Goal: Book appointment/travel/reservation

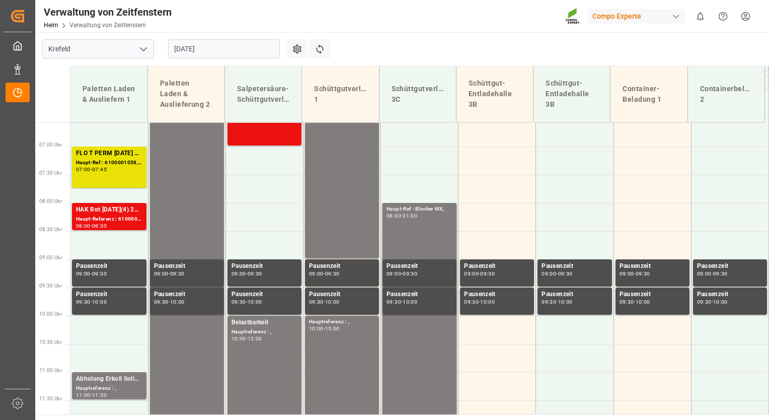
scroll to position [409, 0]
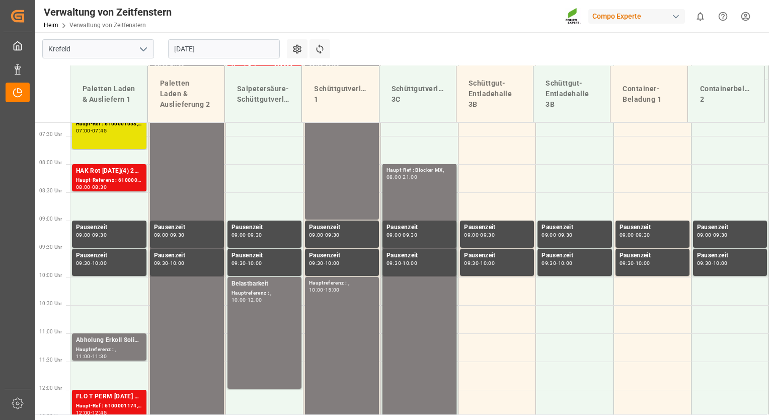
click at [254, 45] on input "[DATE]" at bounding box center [224, 48] width 112 height 19
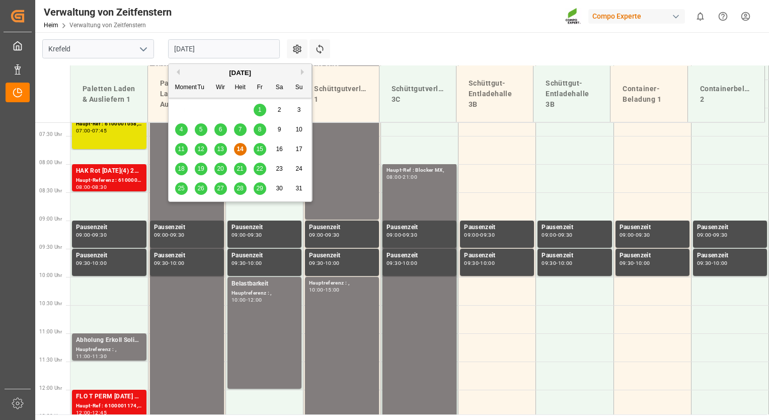
click at [261, 148] on span "15" at bounding box center [259, 149] width 7 height 7
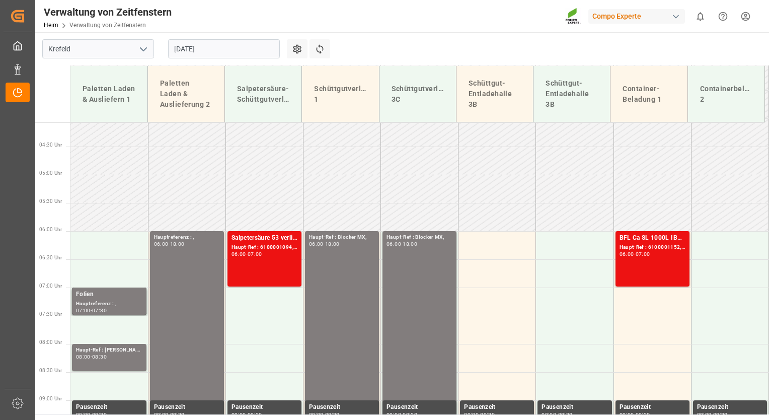
scroll to position [226, 0]
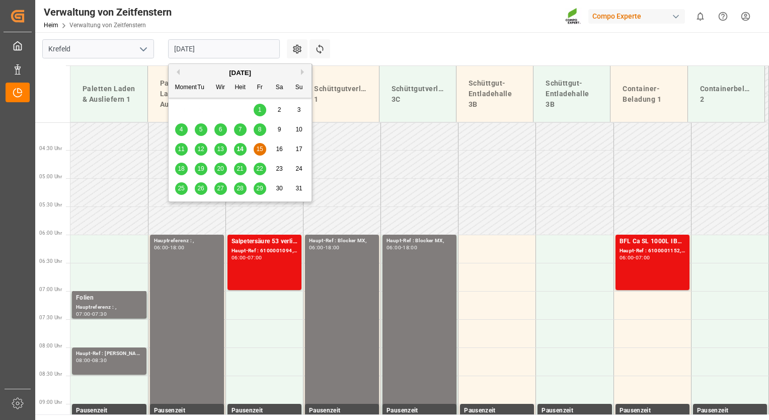
click at [268, 55] on input "[DATE]" at bounding box center [224, 48] width 112 height 19
click at [180, 167] on span "18" at bounding box center [181, 168] width 7 height 7
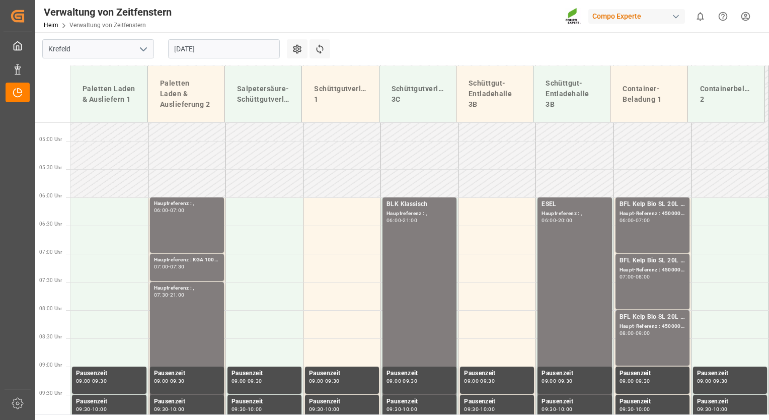
scroll to position [270, 0]
